Goal: Transaction & Acquisition: Book appointment/travel/reservation

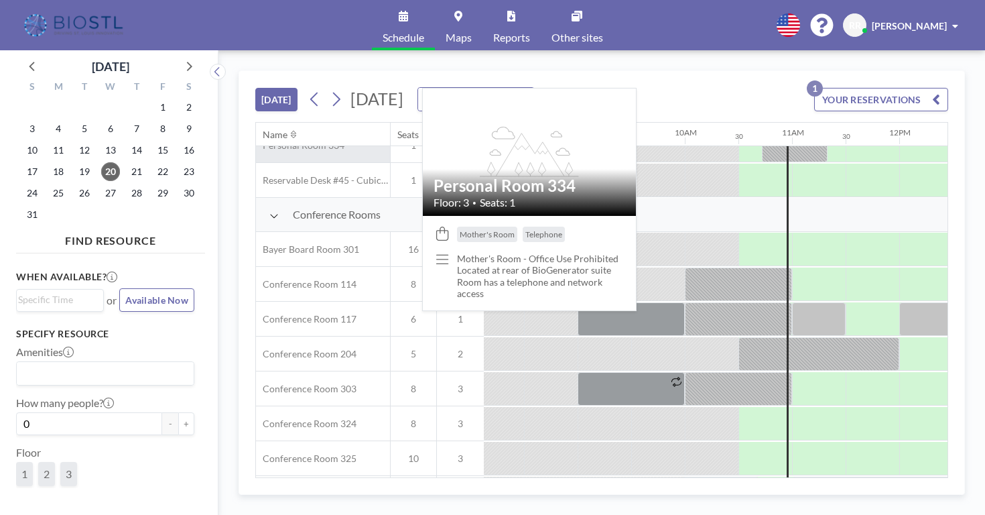
scroll to position [297, 871]
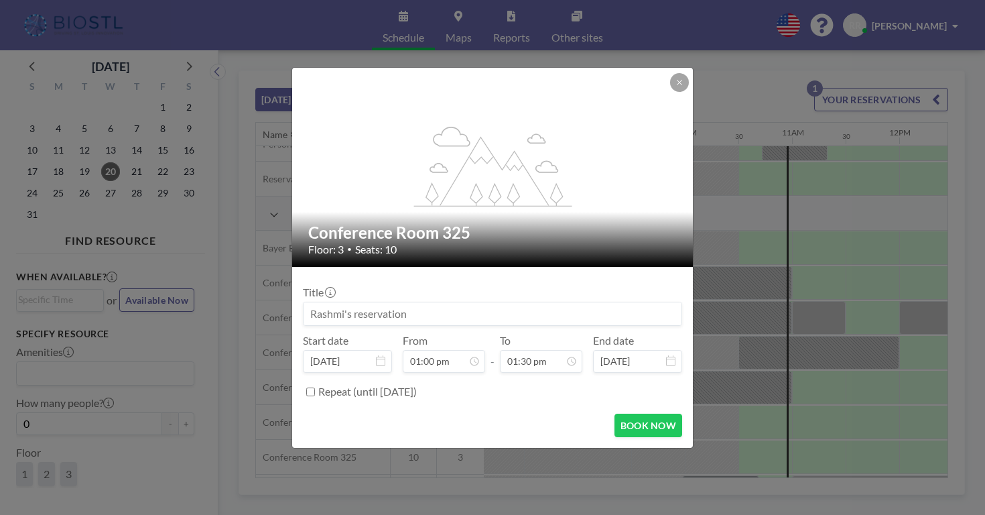
click at [431, 302] on input at bounding box center [493, 313] width 378 height 23
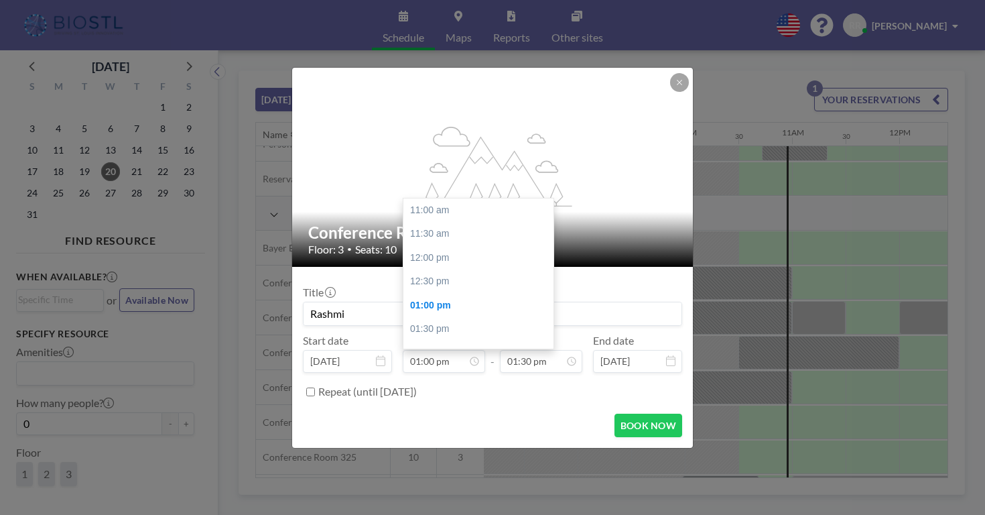
scroll to position [83, 0]
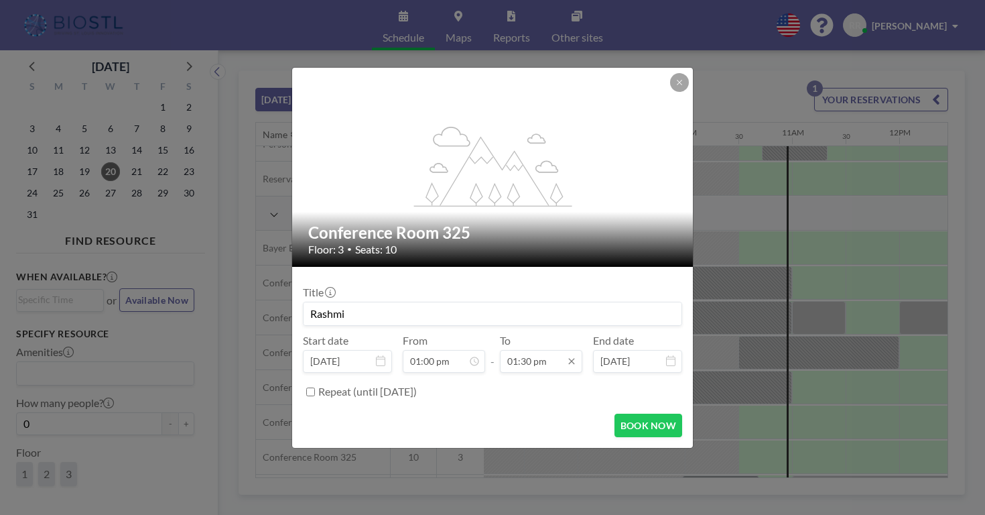
type input "Rashmi"
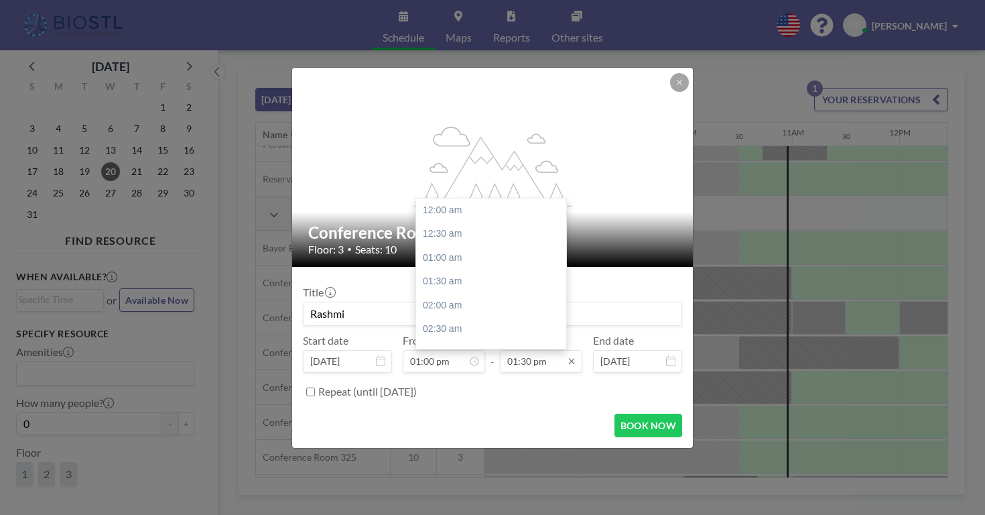
click at [533, 350] on input "01:30 pm" at bounding box center [541, 361] width 82 height 23
click at [458, 305] on div "02:00 pm" at bounding box center [493, 317] width 154 height 24
type input "02:00 pm"
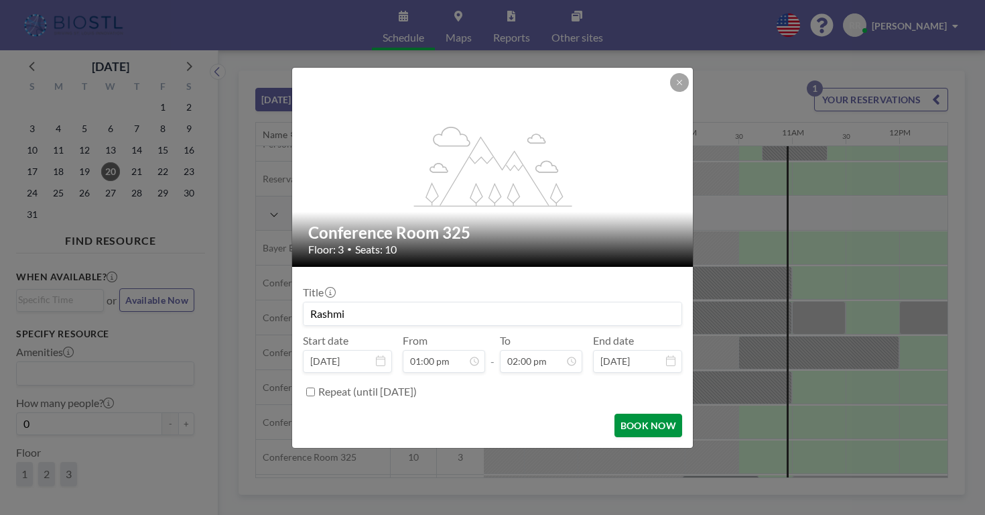
click at [626, 413] on button "BOOK NOW" at bounding box center [648, 424] width 68 height 23
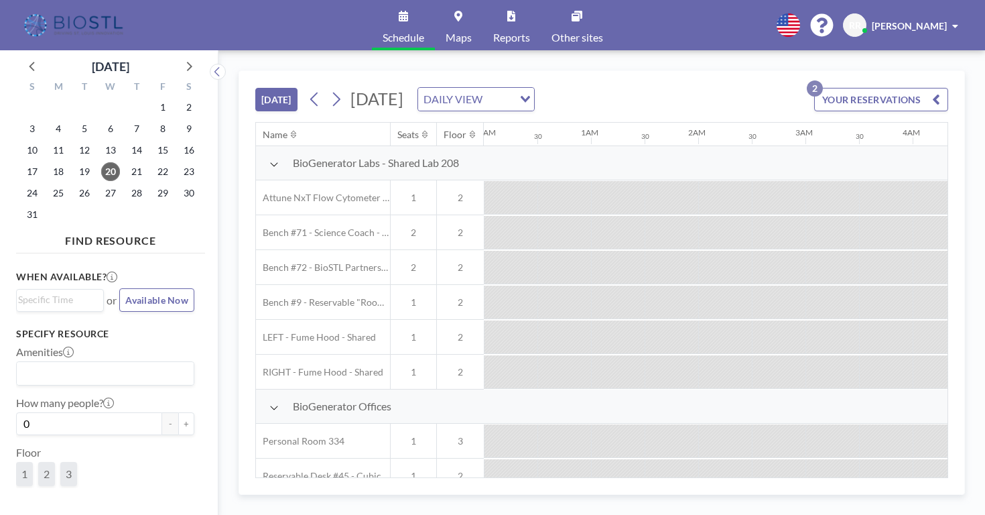
scroll to position [0, 871]
